Goal: Transaction & Acquisition: Obtain resource

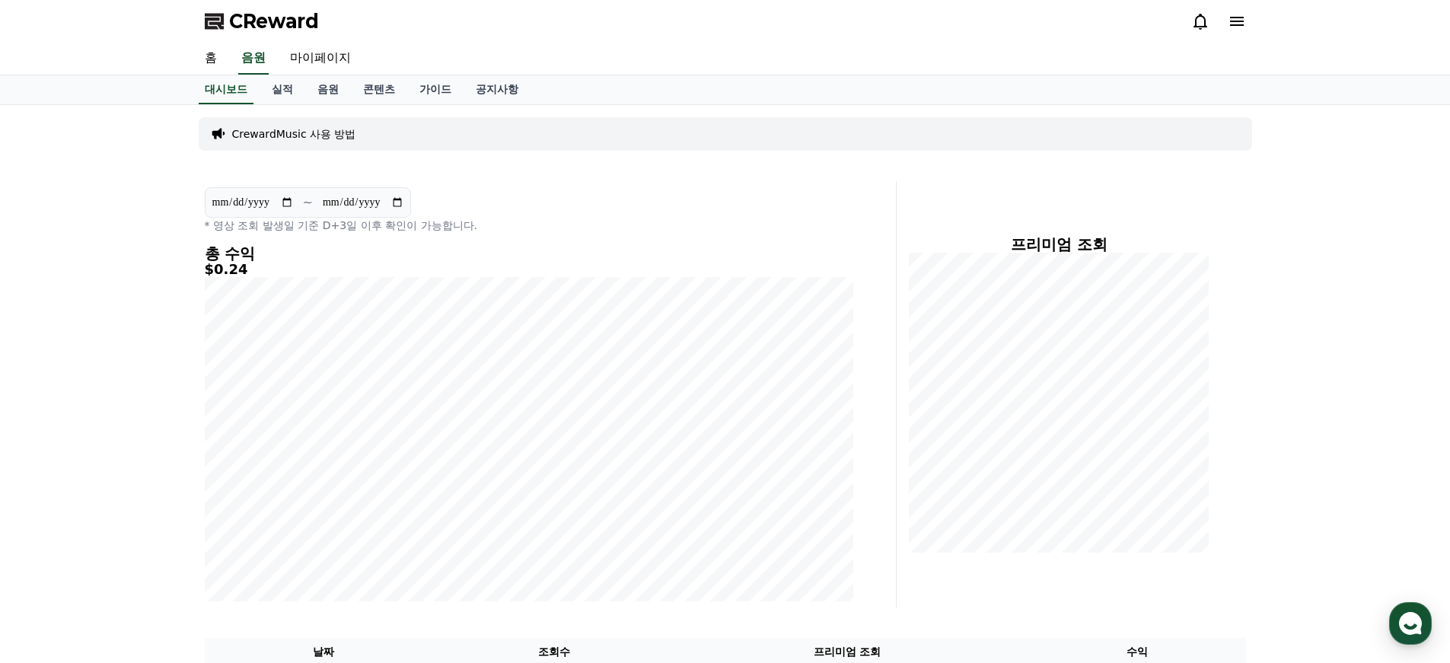
scroll to position [191, 0]
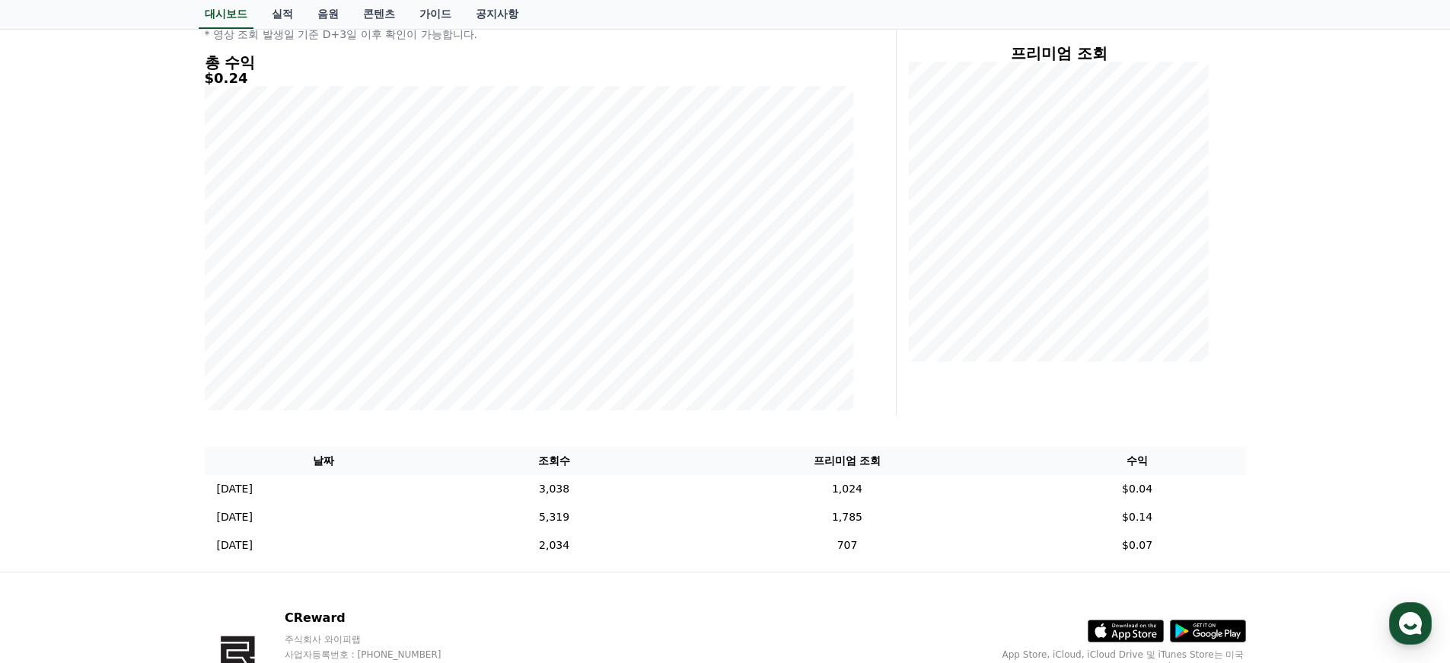
click at [321, 11] on link "음원" at bounding box center [328, 14] width 46 height 29
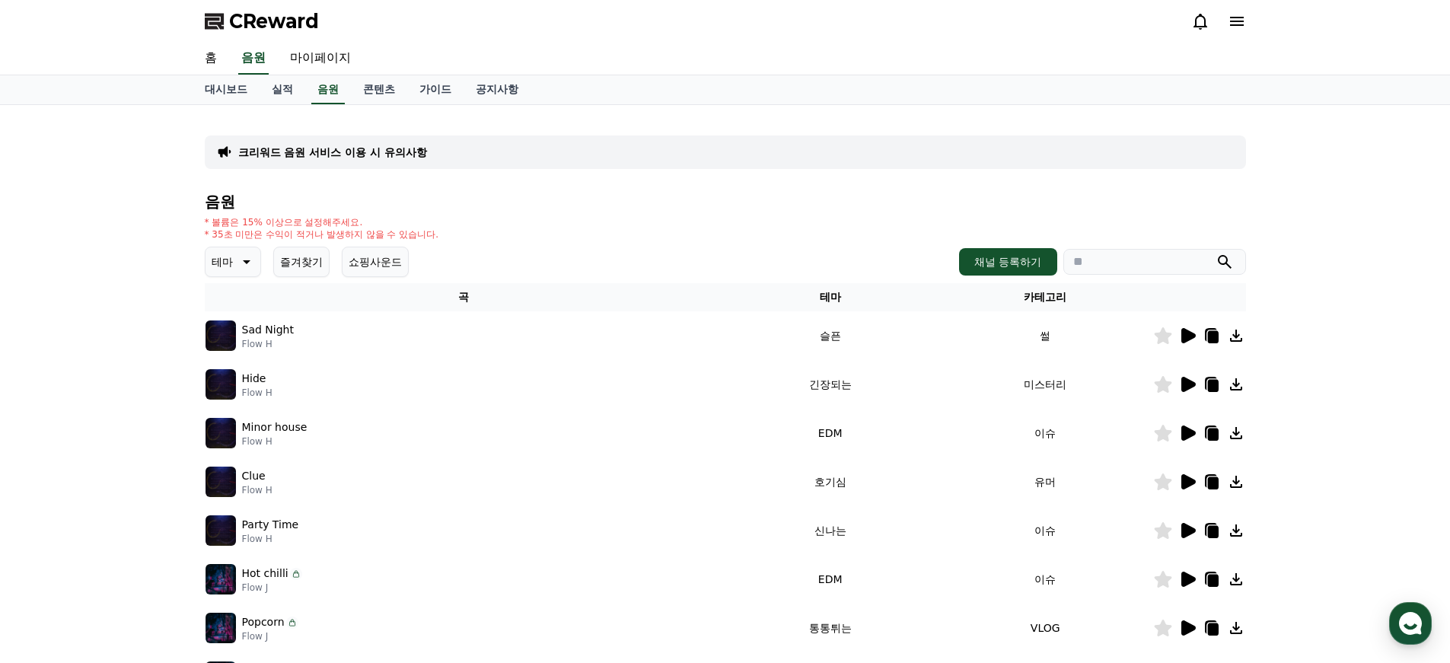
click at [230, 264] on button "테마" at bounding box center [233, 262] width 56 height 30
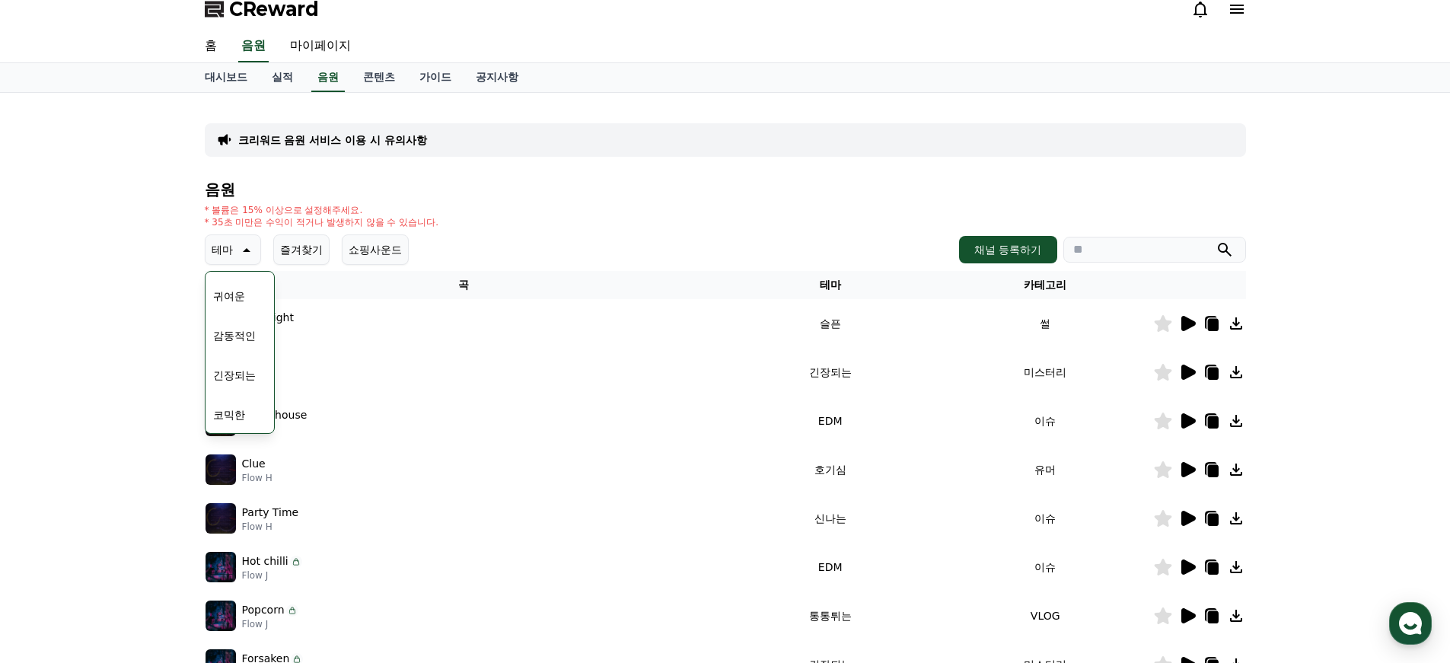
scroll to position [30, 0]
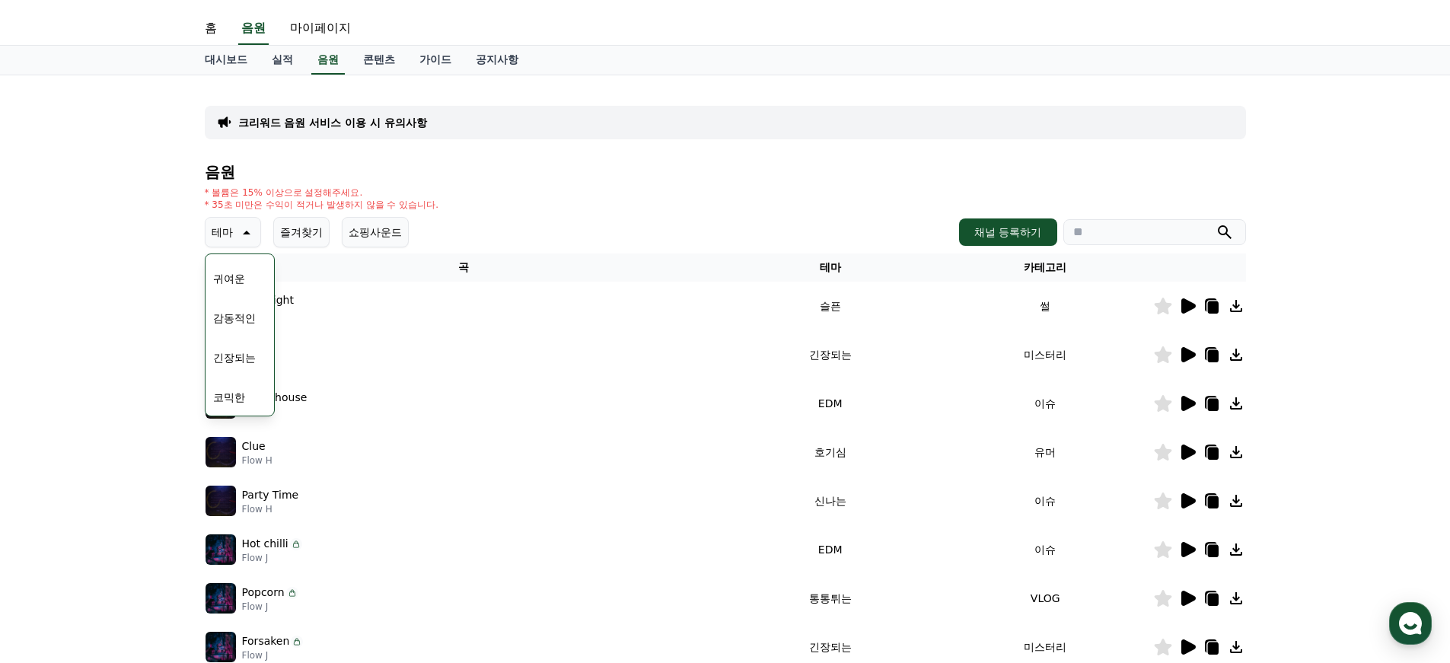
click at [241, 361] on button "긴장되는" at bounding box center [234, 357] width 55 height 33
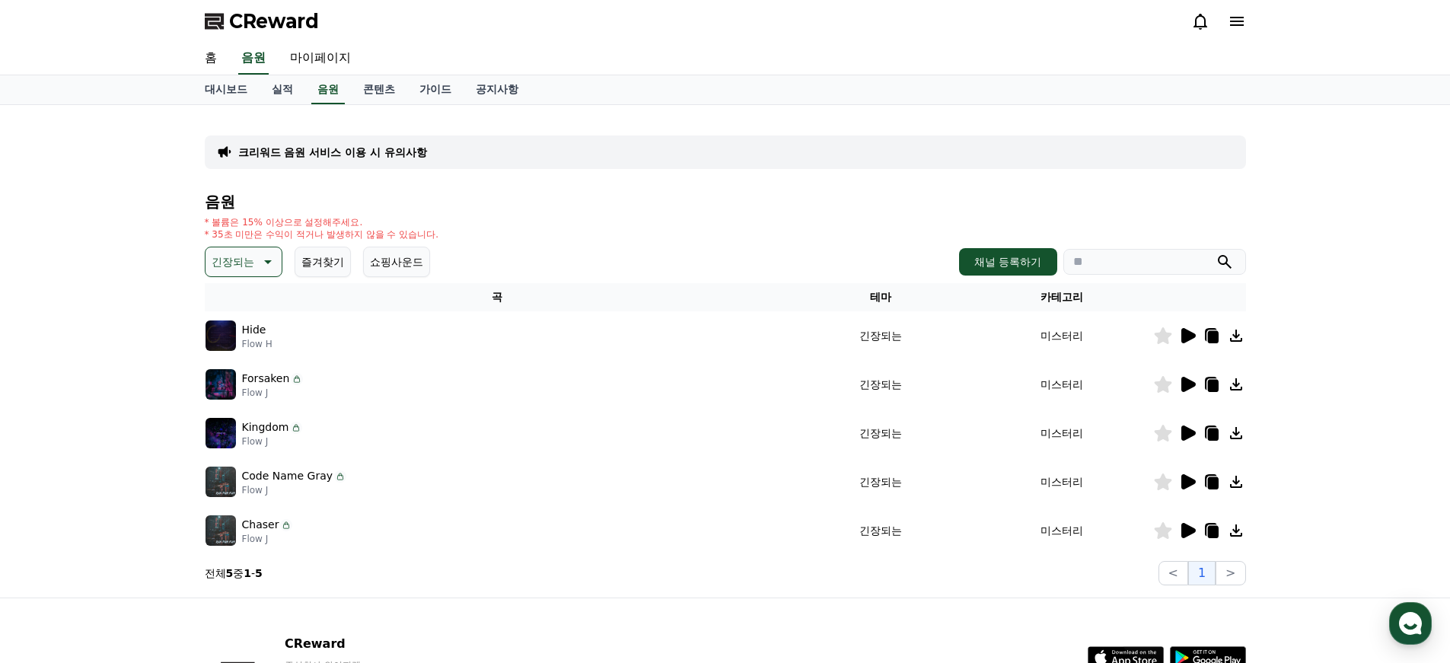
click at [1187, 530] on icon at bounding box center [1188, 530] width 14 height 15
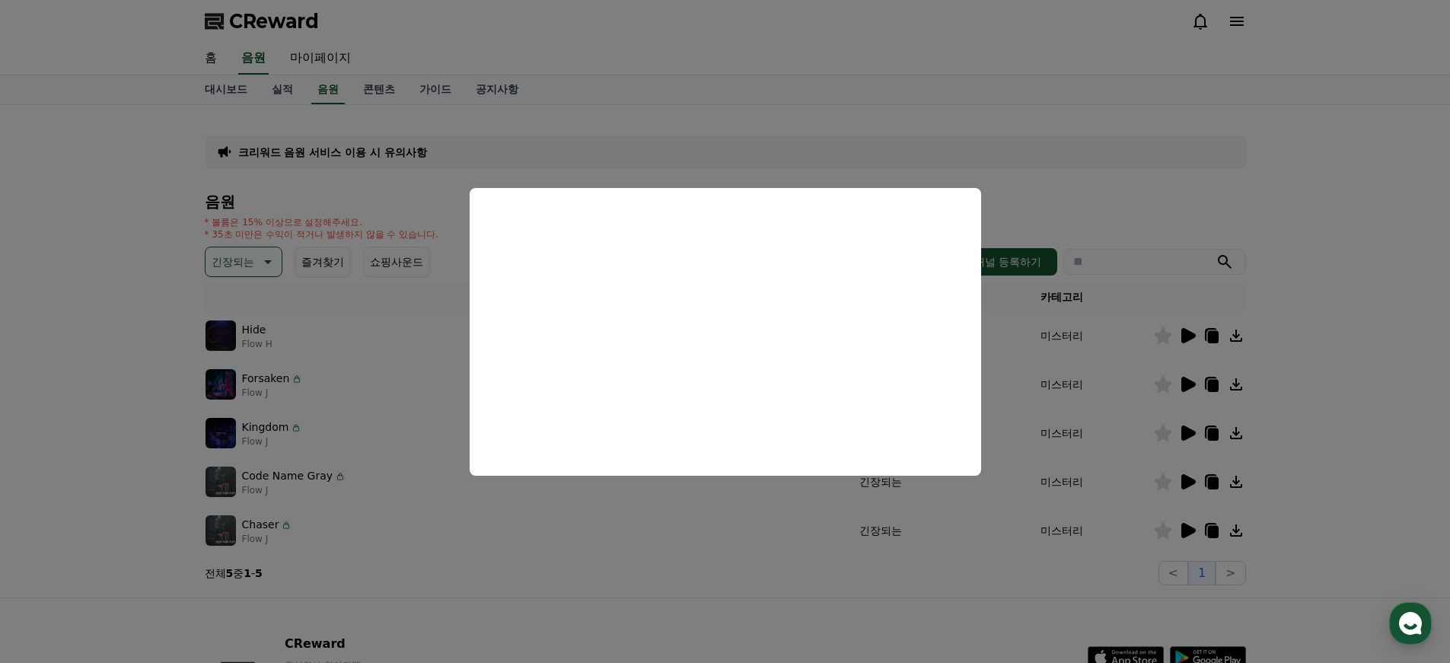
click at [1367, 296] on button "close modal" at bounding box center [725, 331] width 1450 height 663
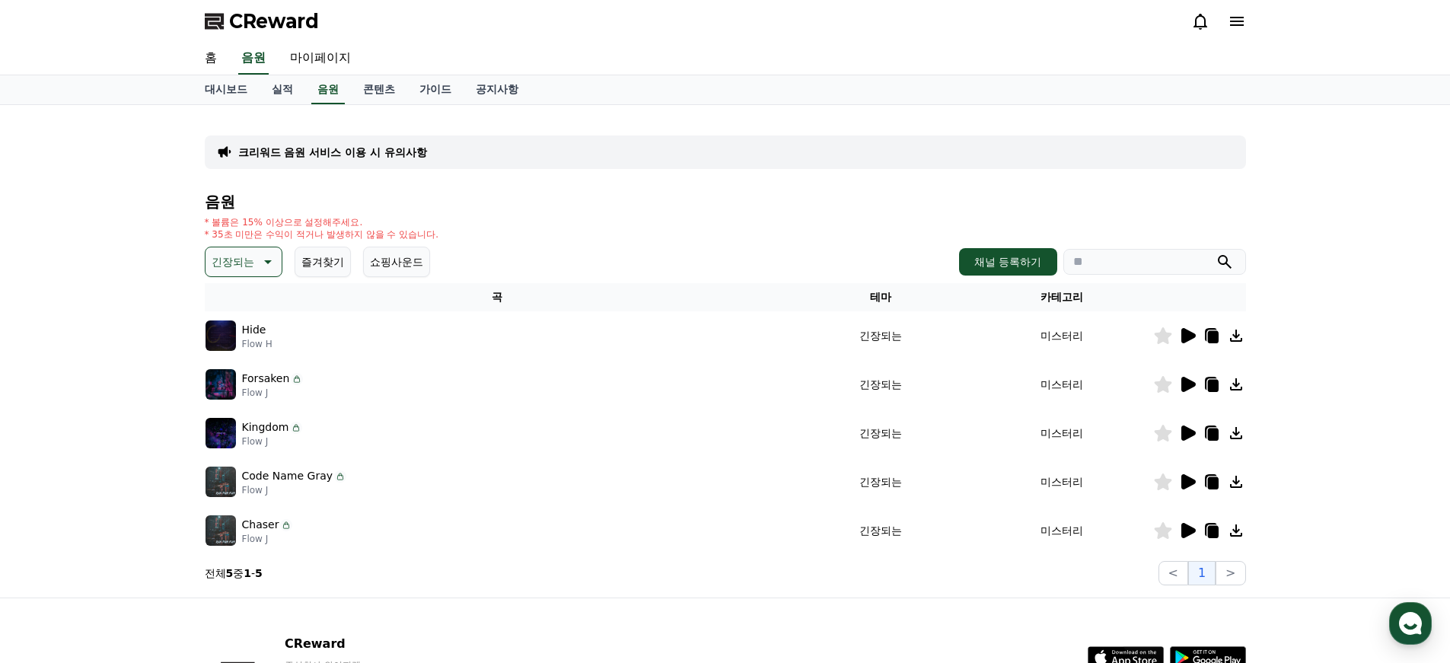
click at [1185, 335] on icon at bounding box center [1188, 335] width 14 height 15
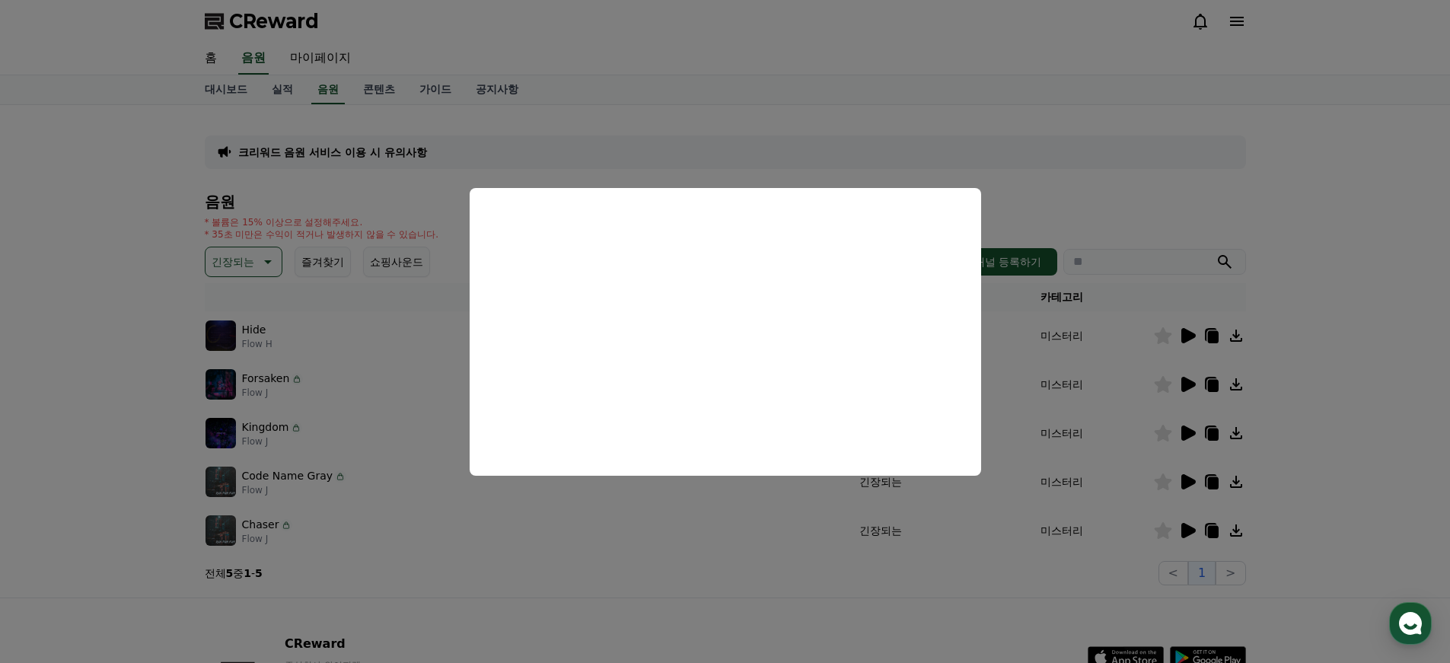
click at [1195, 382] on button "close modal" at bounding box center [725, 331] width 1450 height 663
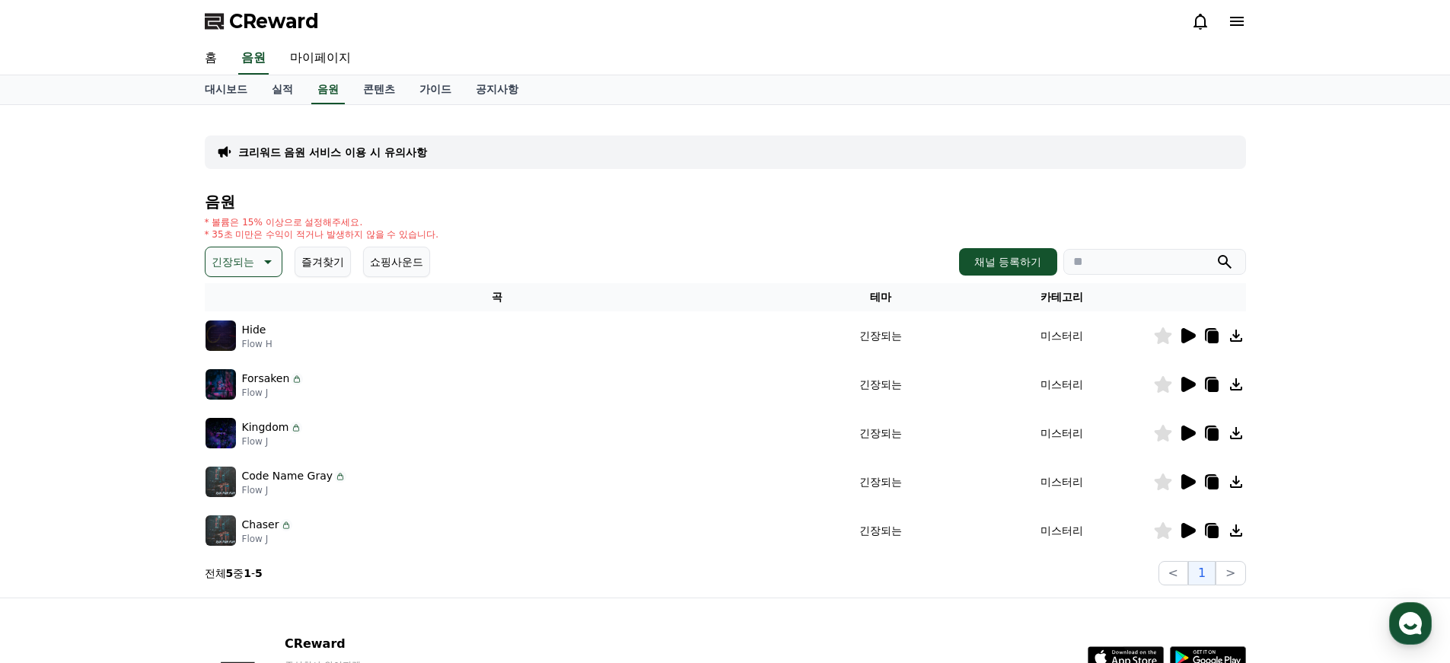
click at [1178, 380] on icon at bounding box center [1187, 384] width 18 height 18
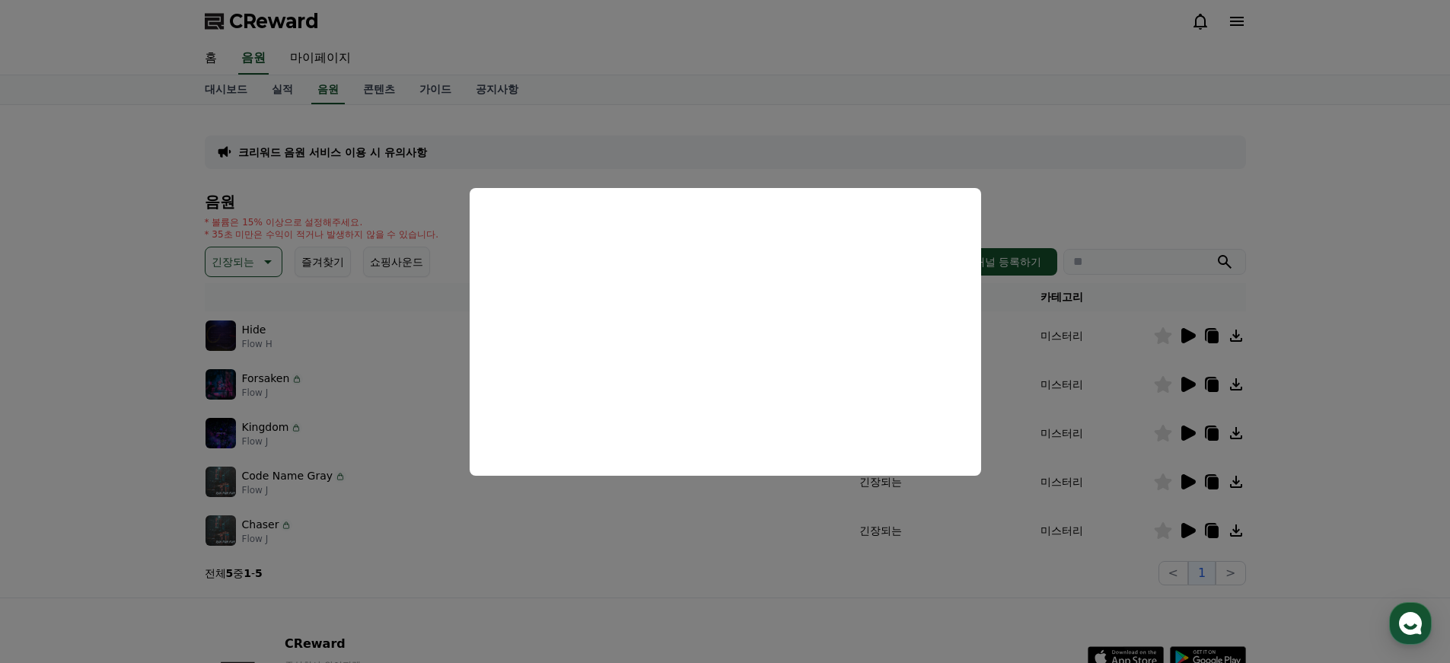
click at [750, 574] on button "close modal" at bounding box center [725, 331] width 1450 height 663
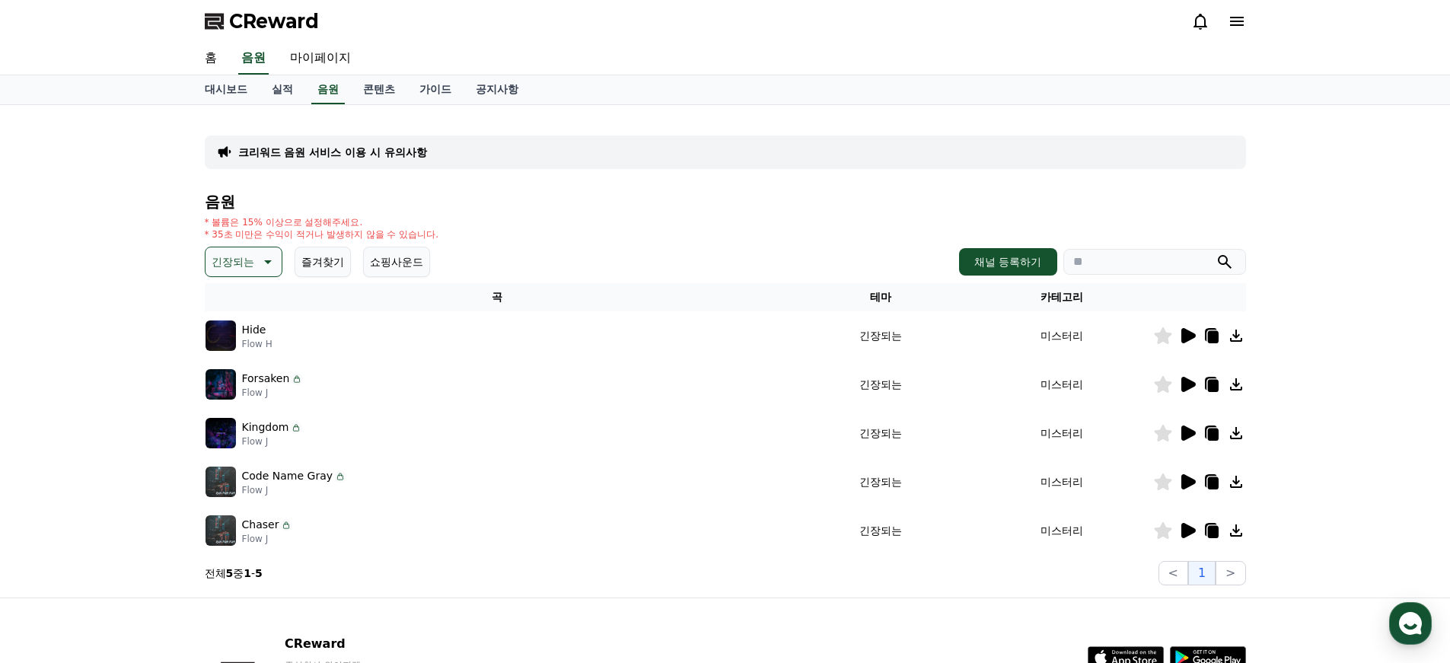
click at [1186, 430] on icon at bounding box center [1188, 432] width 14 height 15
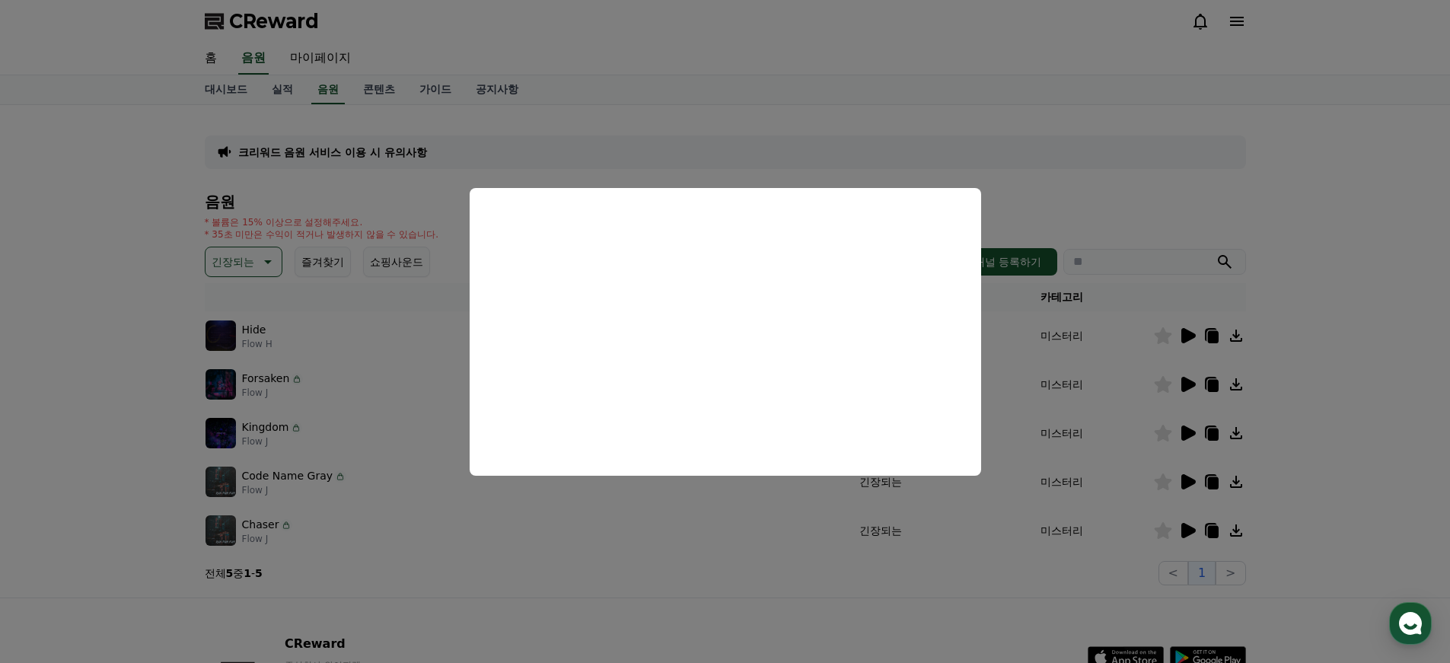
click at [743, 559] on button "close modal" at bounding box center [725, 331] width 1450 height 663
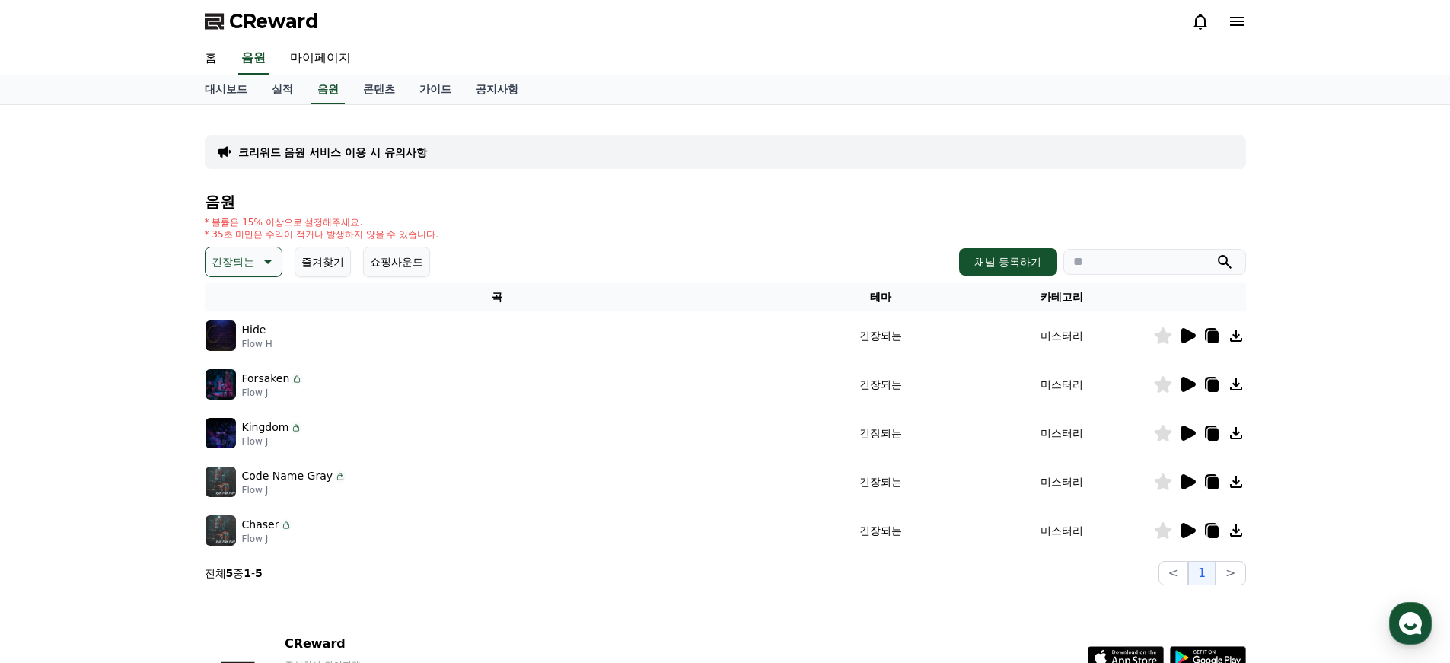
click at [1239, 433] on icon at bounding box center [1236, 433] width 18 height 18
click at [257, 263] on icon at bounding box center [266, 262] width 18 height 18
click at [414, 273] on div "긴장되는 테마 전체 환상적인 호기심 어두운 밝은 통통튀는 신나는 반전 웅장한 드라마틱 즐거움 분위기있는 EDM 그루브 슬픈 잔잔한 귀여운 감동…" at bounding box center [725, 262] width 1041 height 30
click at [241, 292] on button "어두운" at bounding box center [229, 288] width 44 height 33
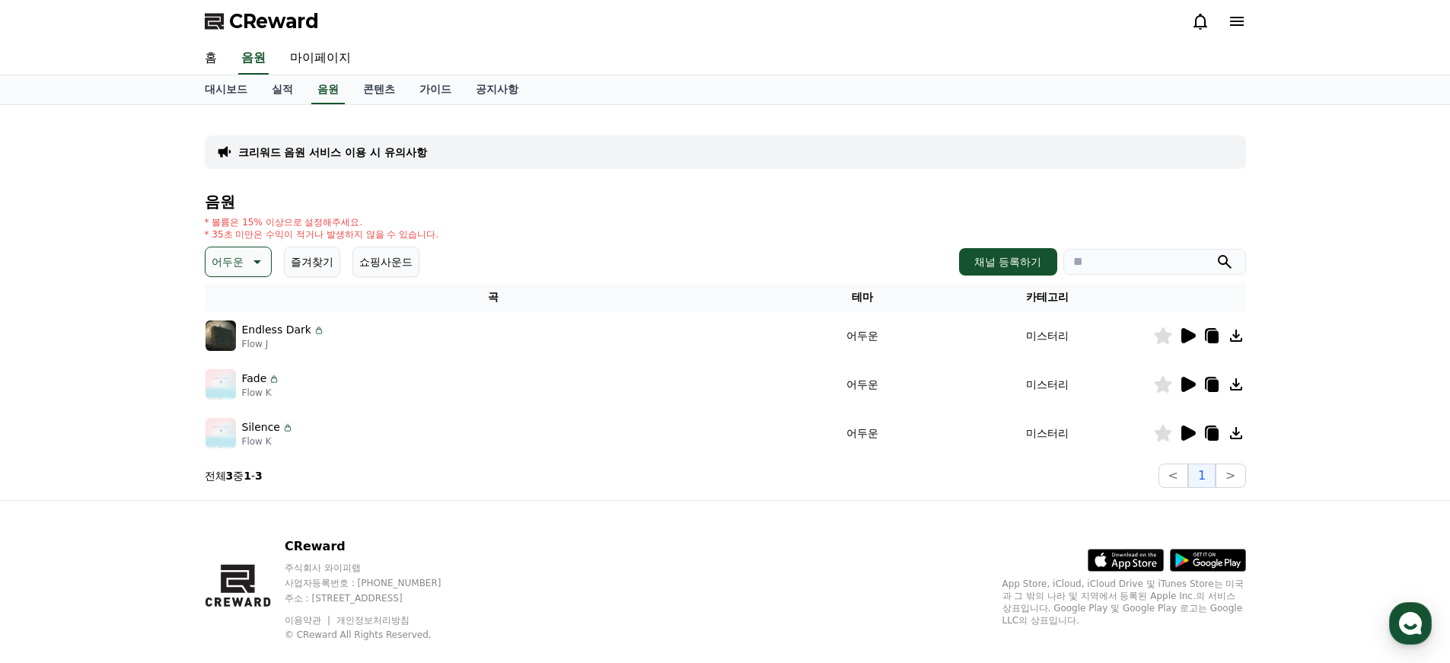
click at [1189, 332] on icon at bounding box center [1188, 335] width 14 height 15
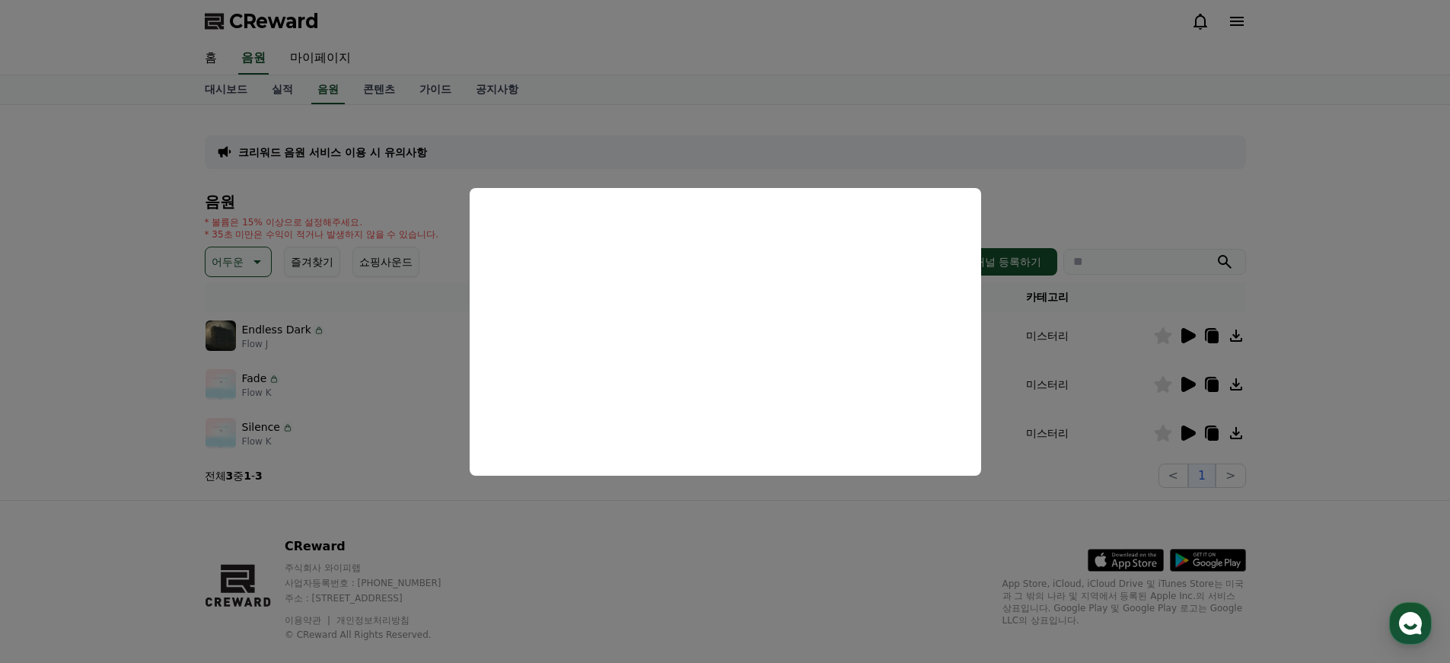
click at [1178, 430] on button "close modal" at bounding box center [725, 331] width 1450 height 663
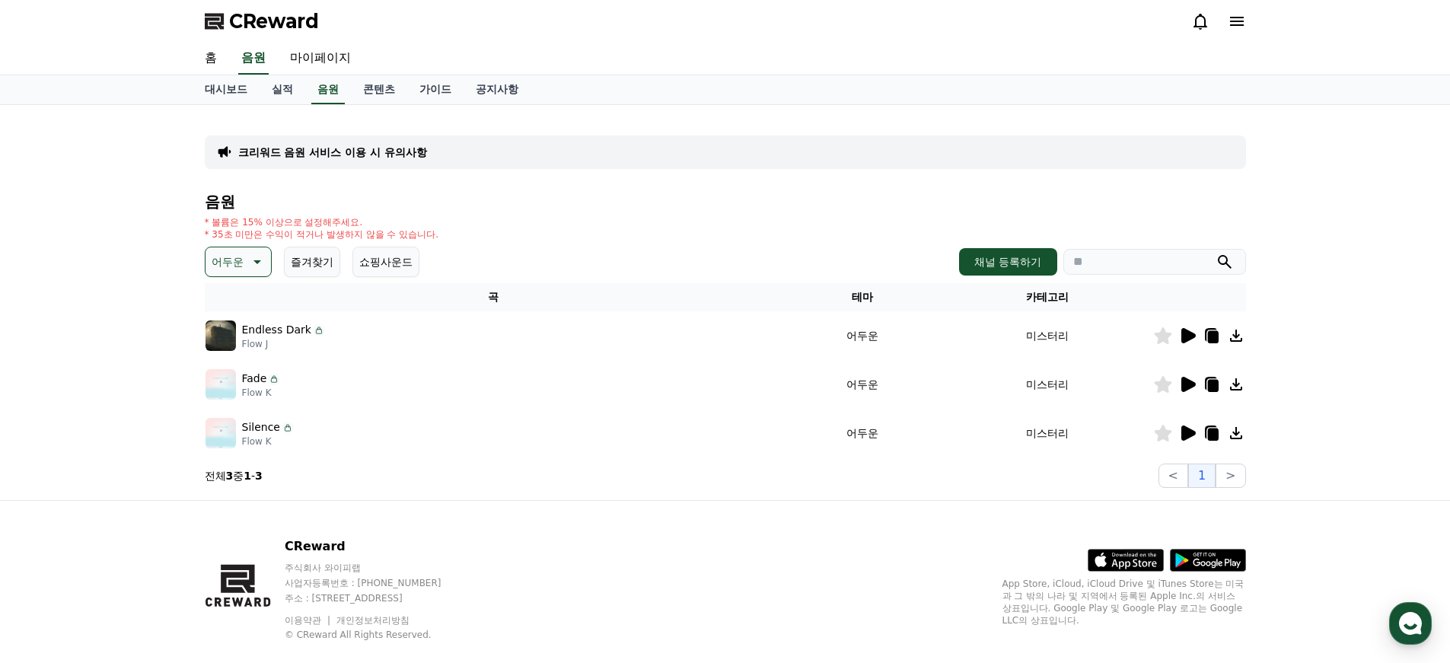
click at [1186, 432] on icon at bounding box center [1188, 432] width 14 height 15
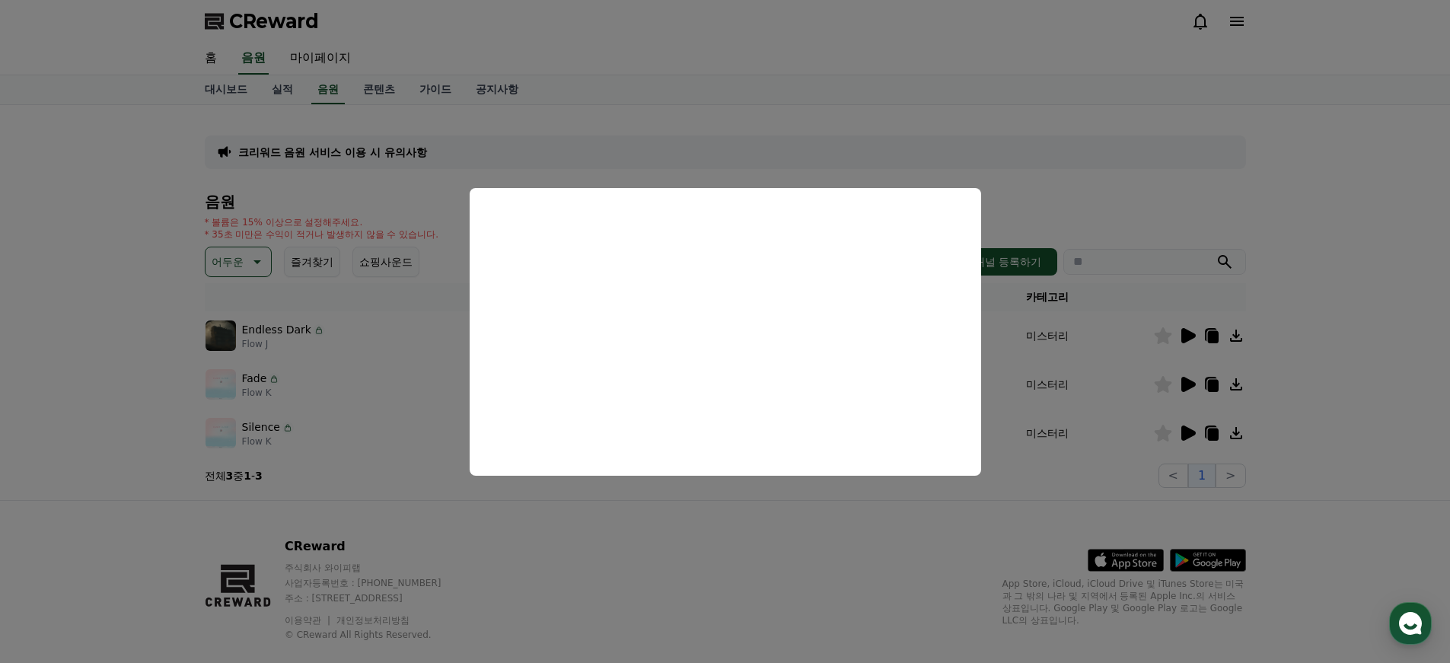
click at [833, 546] on button "close modal" at bounding box center [725, 331] width 1450 height 663
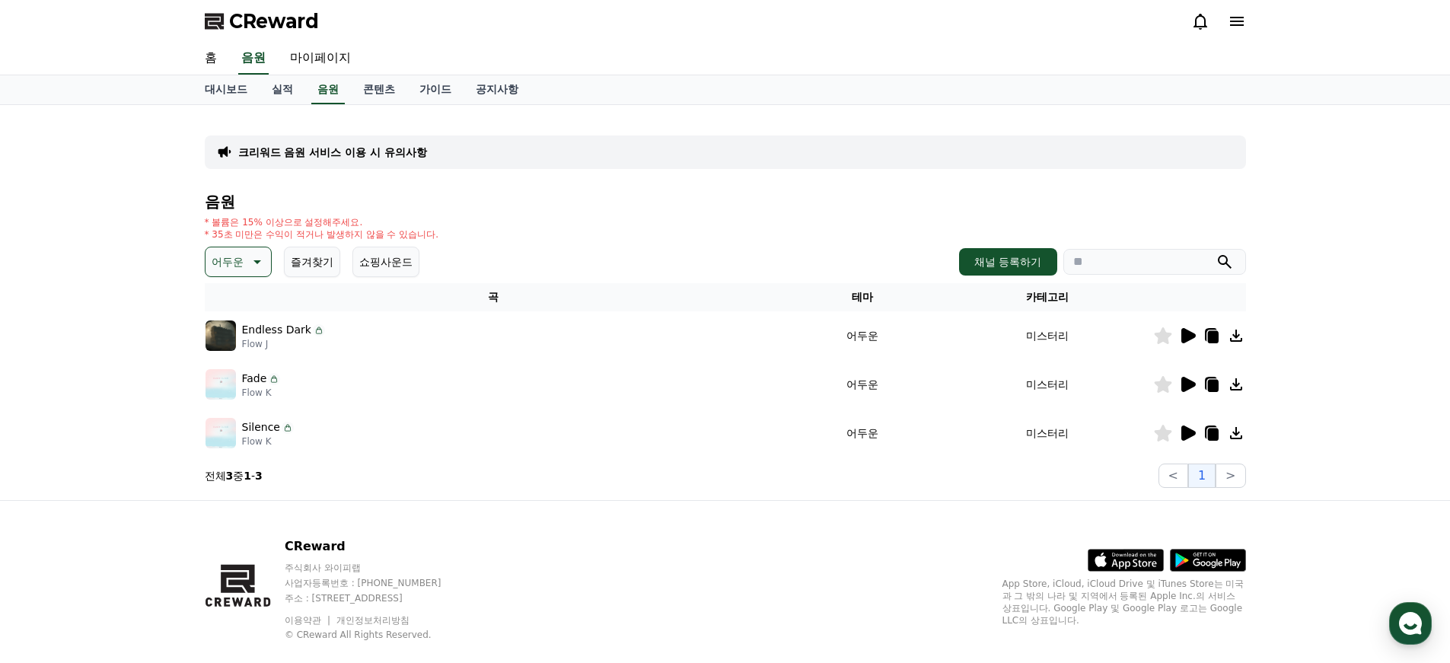
click at [1189, 381] on icon at bounding box center [1188, 384] width 14 height 15
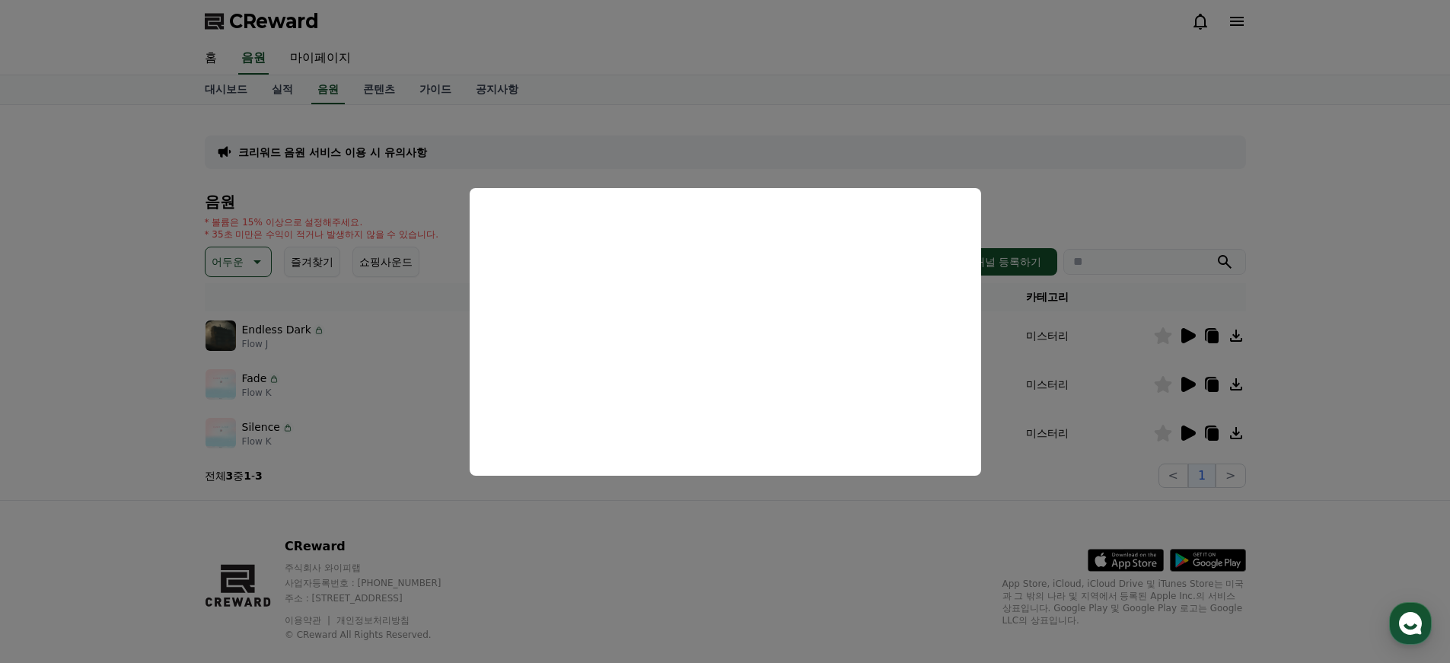
click at [1444, 433] on button "close modal" at bounding box center [725, 331] width 1450 height 663
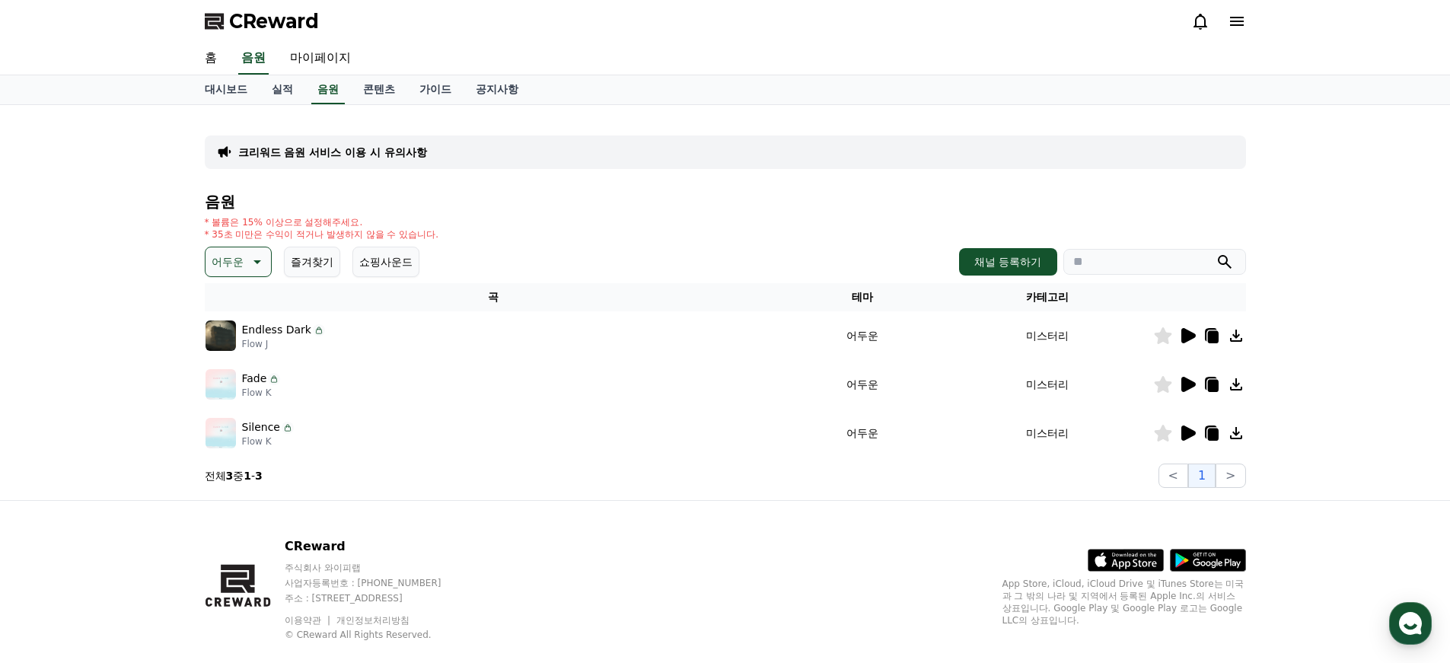
click at [1233, 434] on icon at bounding box center [1236, 433] width 18 height 18
